Goal: Information Seeking & Learning: Learn about a topic

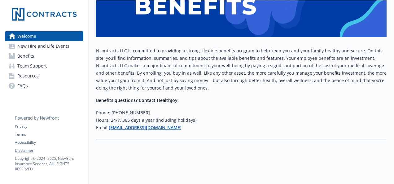
scroll to position [92, 0]
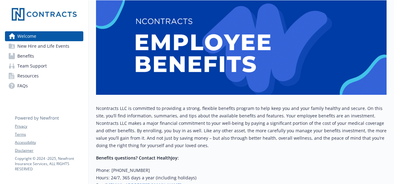
click at [40, 54] on link "Benefits" at bounding box center [44, 56] width 78 height 10
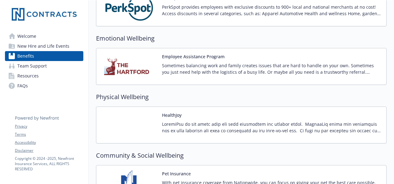
scroll to position [836, 0]
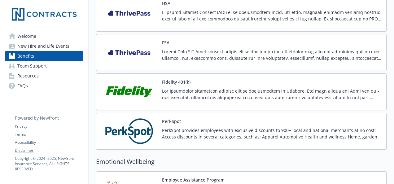
click at [223, 79] on div "Fidelity 401(k)" at bounding box center [271, 92] width 219 height 26
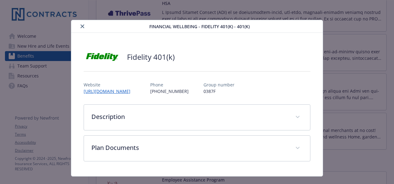
scroll to position [18, 0]
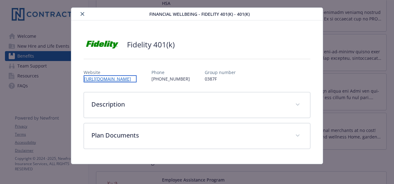
click at [136, 75] on link "[URL][DOMAIN_NAME]" at bounding box center [110, 78] width 53 height 7
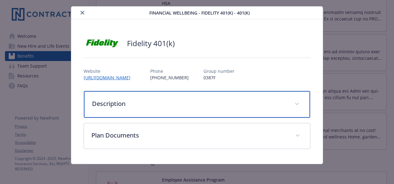
click at [296, 105] on span "details for plan Financial Wellbeing - Fidelity 401(k) - 401(k)" at bounding box center [297, 104] width 10 height 10
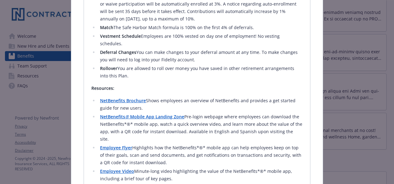
scroll to position [256, 0]
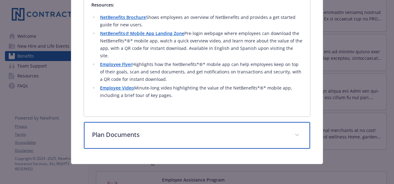
click at [176, 132] on p "Plan Documents" at bounding box center [189, 134] width 195 height 9
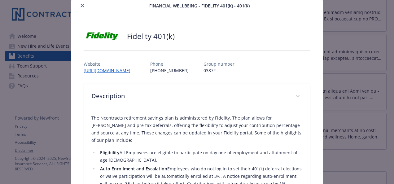
scroll to position [0, 0]
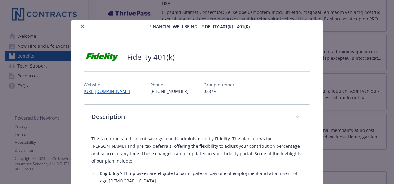
click at [79, 26] on button "close" at bounding box center [82, 26] width 7 height 7
